Goal: Navigation & Orientation: Find specific page/section

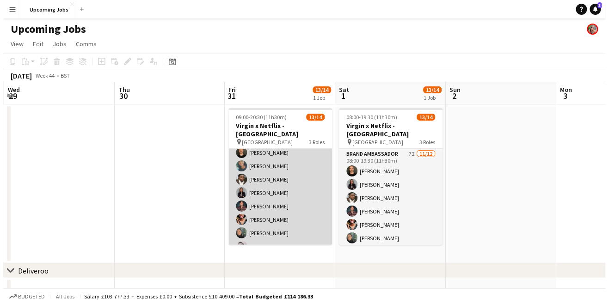
scroll to position [14, 0]
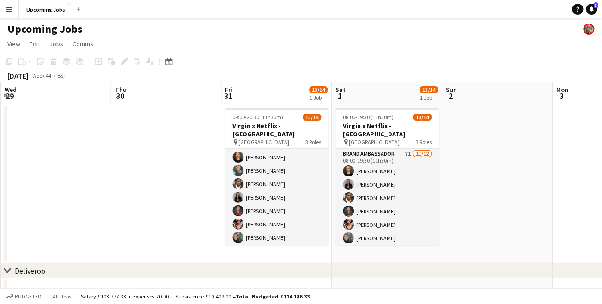
click at [11, 7] on app-icon "Menu" at bounding box center [9, 9] width 7 height 7
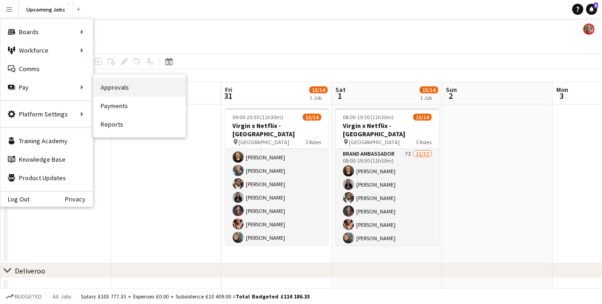
click at [115, 86] on link "Approvals" at bounding box center [139, 87] width 92 height 18
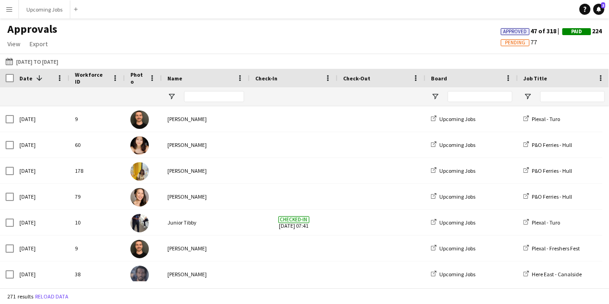
click at [8, 8] on app-icon "Menu" at bounding box center [9, 9] width 7 height 7
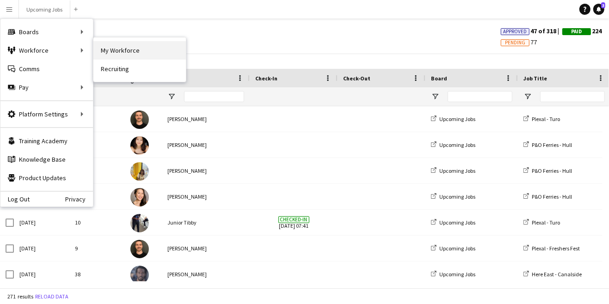
click at [107, 50] on link "My Workforce" at bounding box center [139, 50] width 92 height 18
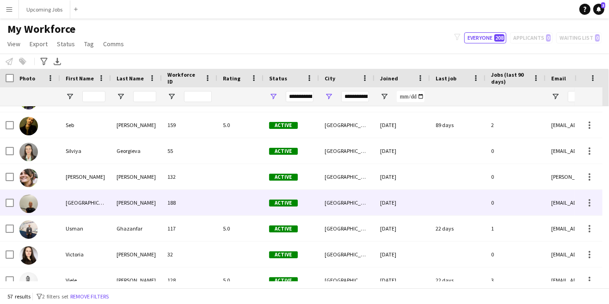
scroll to position [1300, 0]
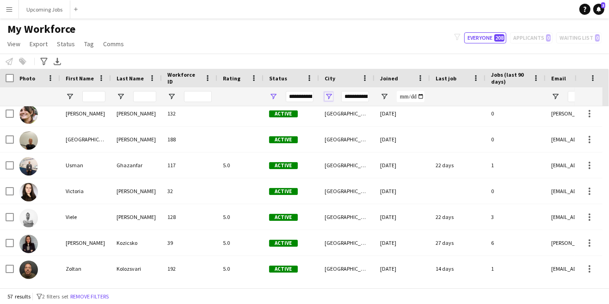
click at [329, 96] on span "Open Filter Menu" at bounding box center [329, 96] width 8 height 8
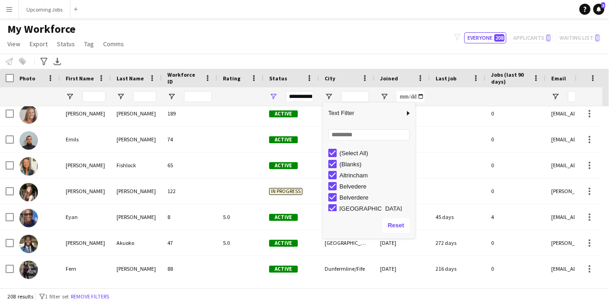
click at [310, 56] on div "Notify workforce Add to tag Select at least one crew to tag him or her. Advance…" at bounding box center [304, 61] width 609 height 15
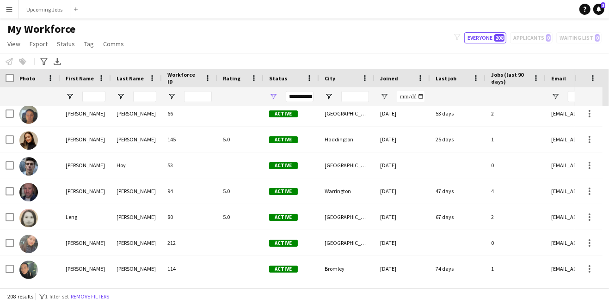
scroll to position [2986, 0]
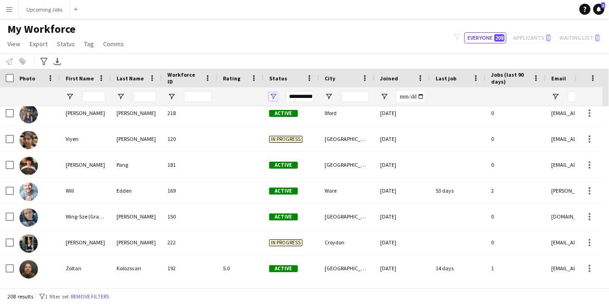
click at [272, 94] on span "Open Filter Menu" at bounding box center [273, 96] width 8 height 8
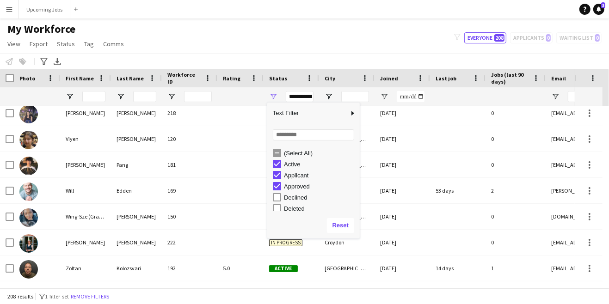
click at [293, 51] on div "My Workforce View Views Default view All Staff [GEOGRAPHIC_DATA] EMs [GEOGRAPHI…" at bounding box center [304, 37] width 609 height 31
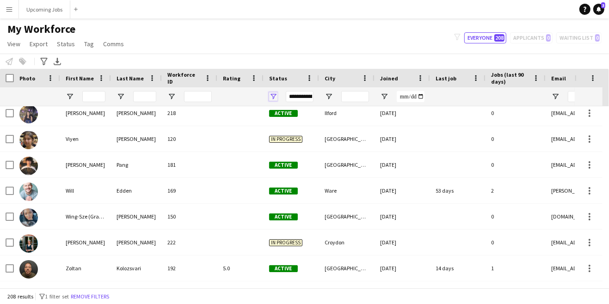
click at [272, 95] on span "Open Filter Menu" at bounding box center [273, 96] width 8 height 8
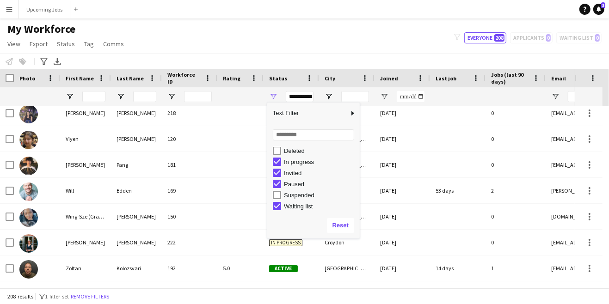
click at [200, 53] on div "My Workforce View Views Default view All Staff [GEOGRAPHIC_DATA] EMs [GEOGRAPHI…" at bounding box center [304, 37] width 609 height 31
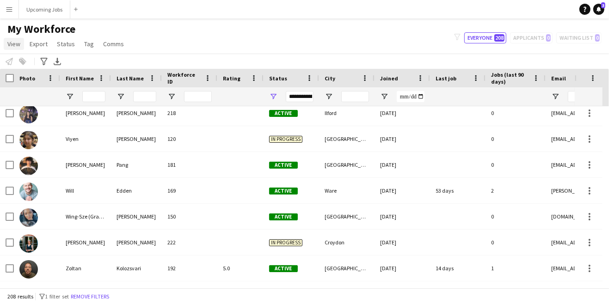
click at [13, 42] on span "View" at bounding box center [13, 44] width 13 height 8
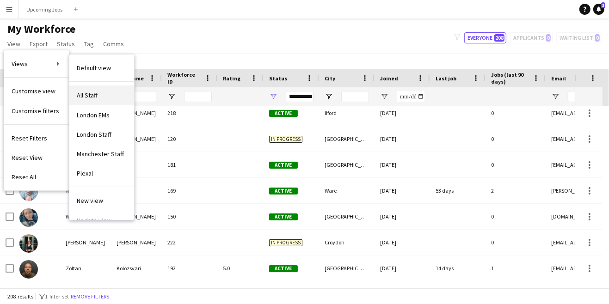
click at [91, 94] on span "All Staff" at bounding box center [87, 95] width 21 height 8
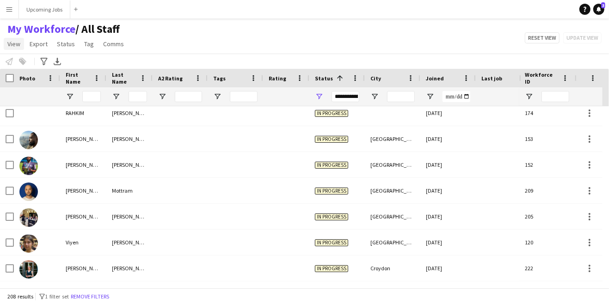
click at [12, 43] on span "View" at bounding box center [13, 44] width 13 height 8
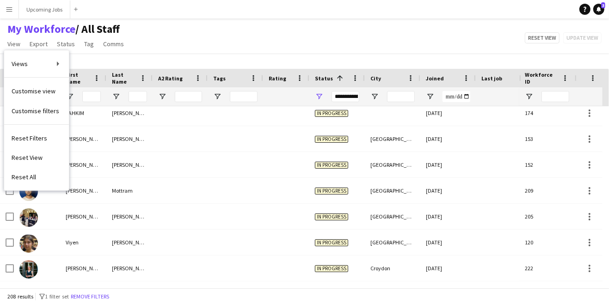
click at [181, 48] on div "My Workforce / All Staff View Views Default view All Staff [GEOGRAPHIC_DATA] EM…" at bounding box center [304, 37] width 609 height 31
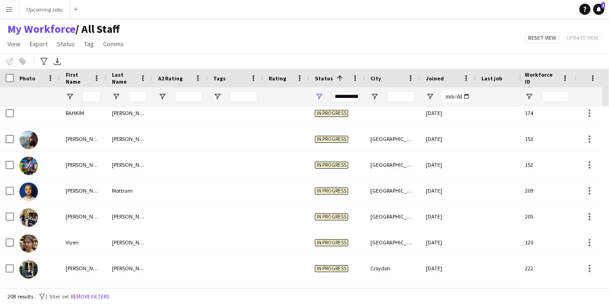
click at [13, 10] on button "Menu" at bounding box center [9, 9] width 18 height 18
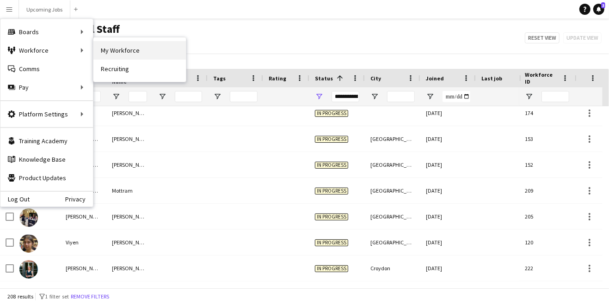
click at [131, 53] on link "My Workforce" at bounding box center [139, 50] width 92 height 18
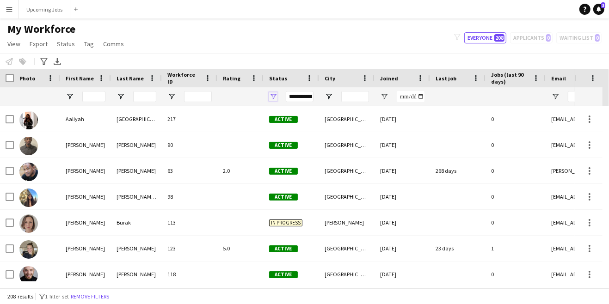
click at [273, 96] on span "Open Filter Menu" at bounding box center [273, 96] width 8 height 8
